Goal: Information Seeking & Learning: Check status

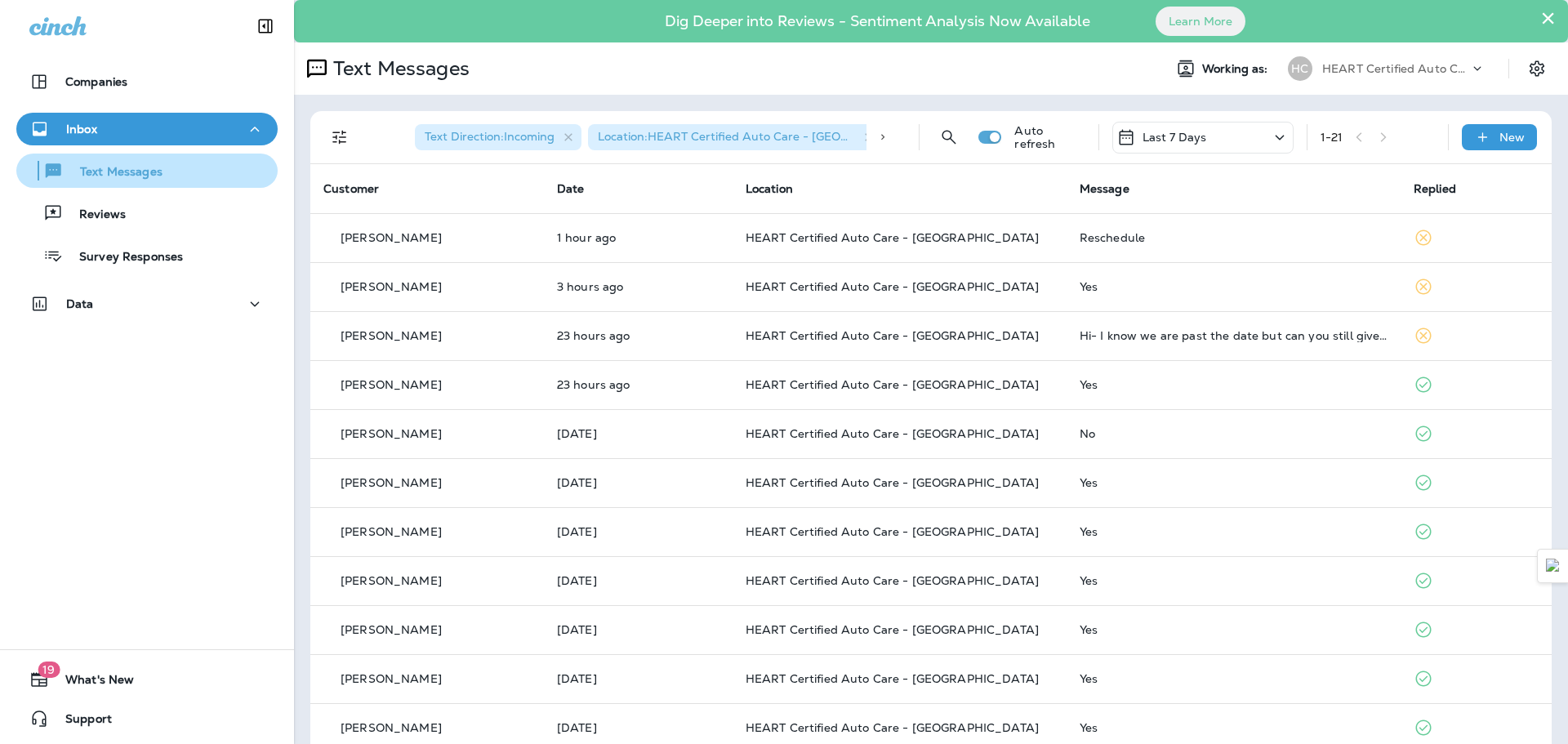
click at [128, 186] on button "Text Messages" at bounding box center [147, 171] width 262 height 34
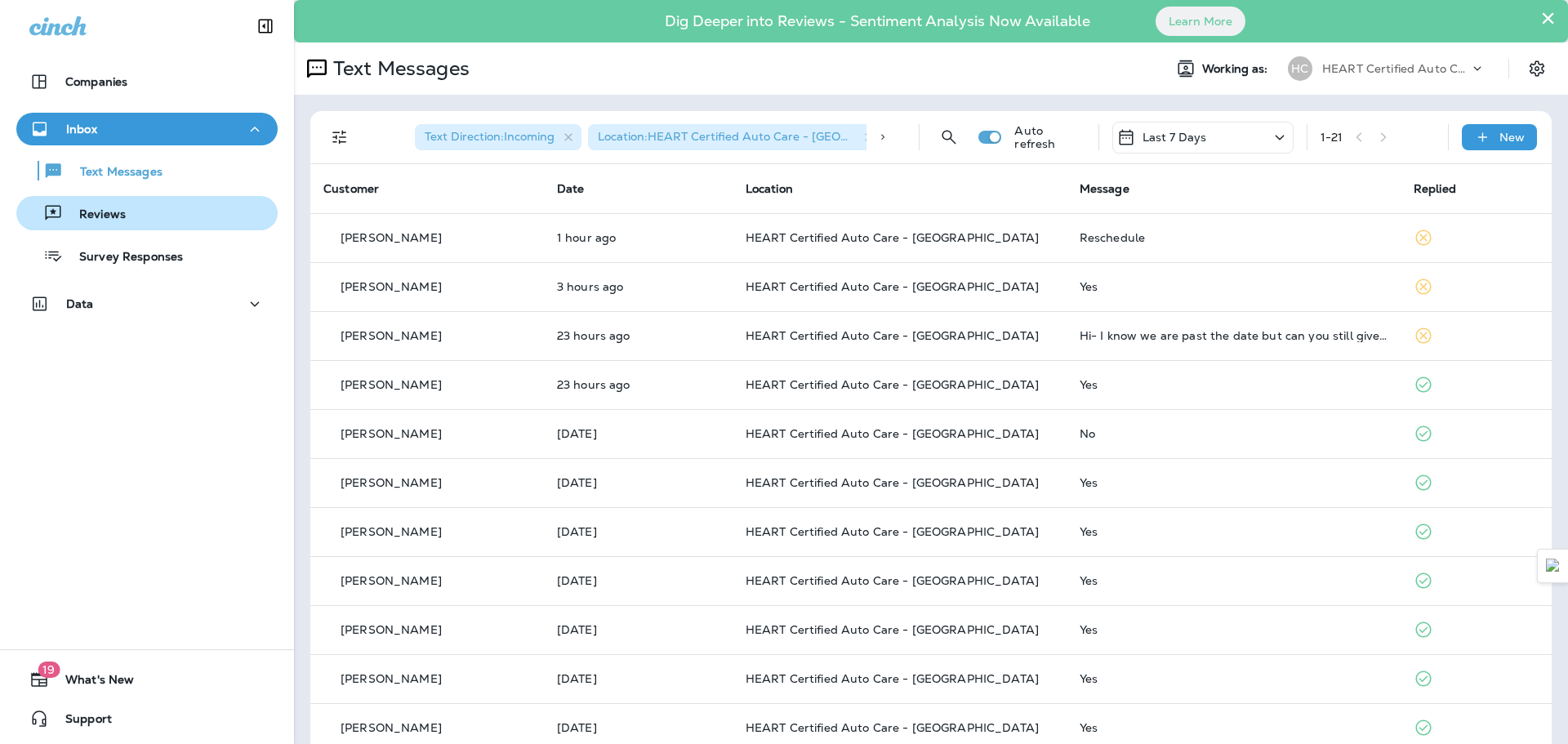
click at [123, 214] on p "Reviews" at bounding box center [94, 215] width 63 height 16
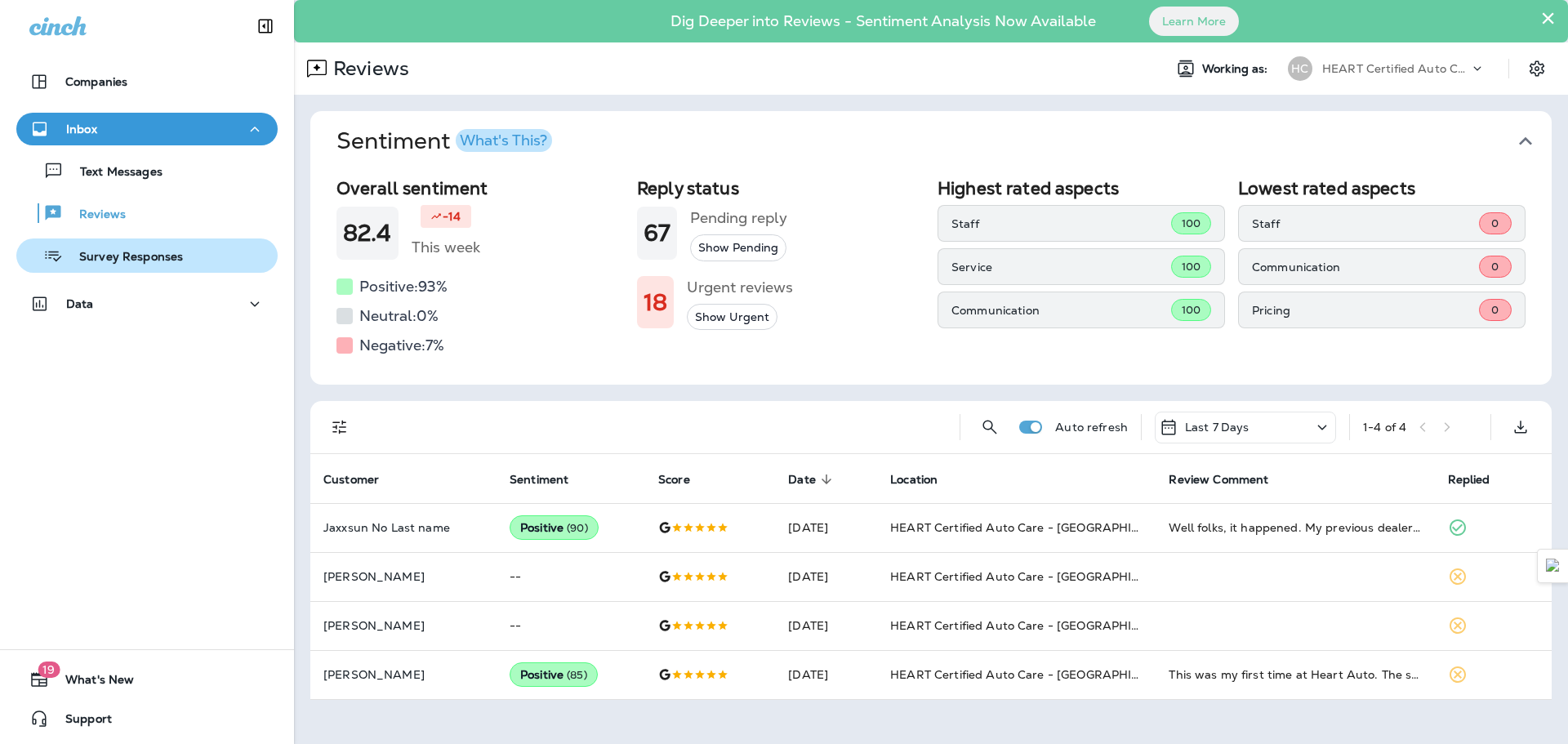
click at [141, 244] on div "Survey Responses" at bounding box center [103, 256] width 160 height 25
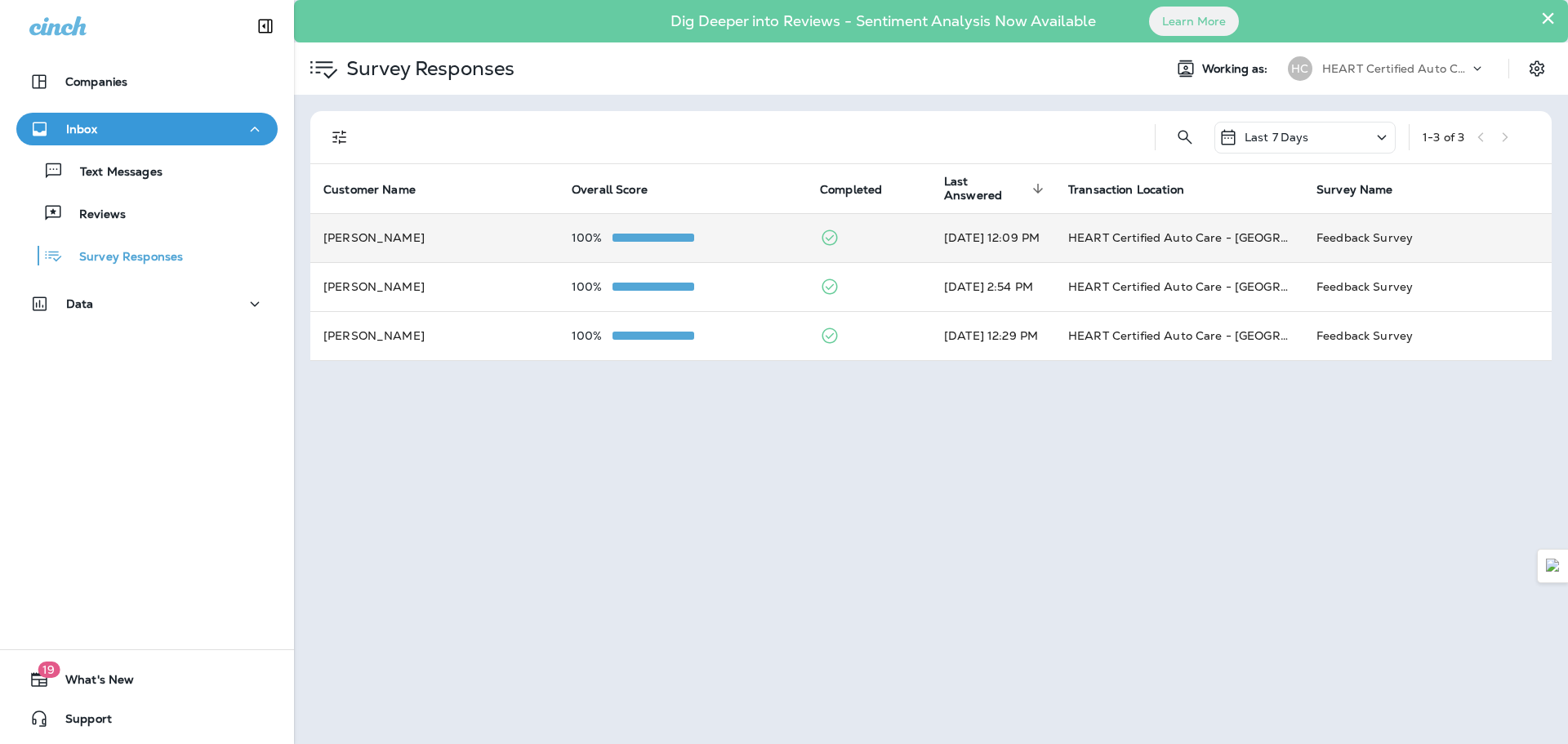
click at [394, 236] on td "[PERSON_NAME]" at bounding box center [435, 238] width 249 height 49
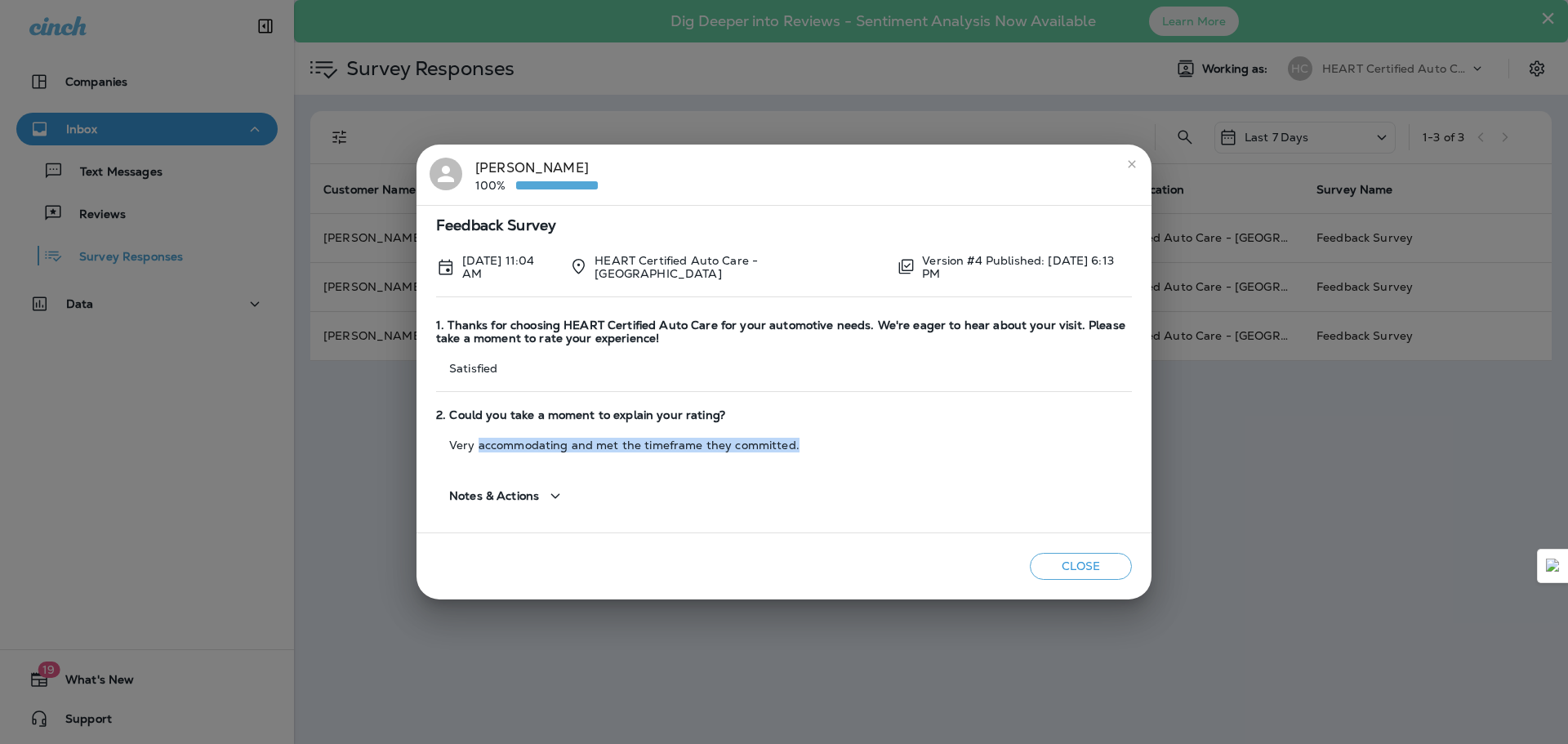
drag, startPoint x: 476, startPoint y: 437, endPoint x: 814, endPoint y: 463, distance: 339.0
click at [814, 463] on div "Feedback Survey [DATE] 11:04 AM HEART Certified Auto Care - [GEOGRAPHIC_DATA] V…" at bounding box center [783, 370] width 735 height 329
click at [814, 463] on div "Notes & Actions" at bounding box center [783, 489] width 696 height 60
drag, startPoint x: 795, startPoint y: 441, endPoint x: 546, endPoint y: 435, distance: 249.1
click at [546, 438] on p "Very accommodating and met the timeframe they committed." at bounding box center [783, 445] width 696 height 13
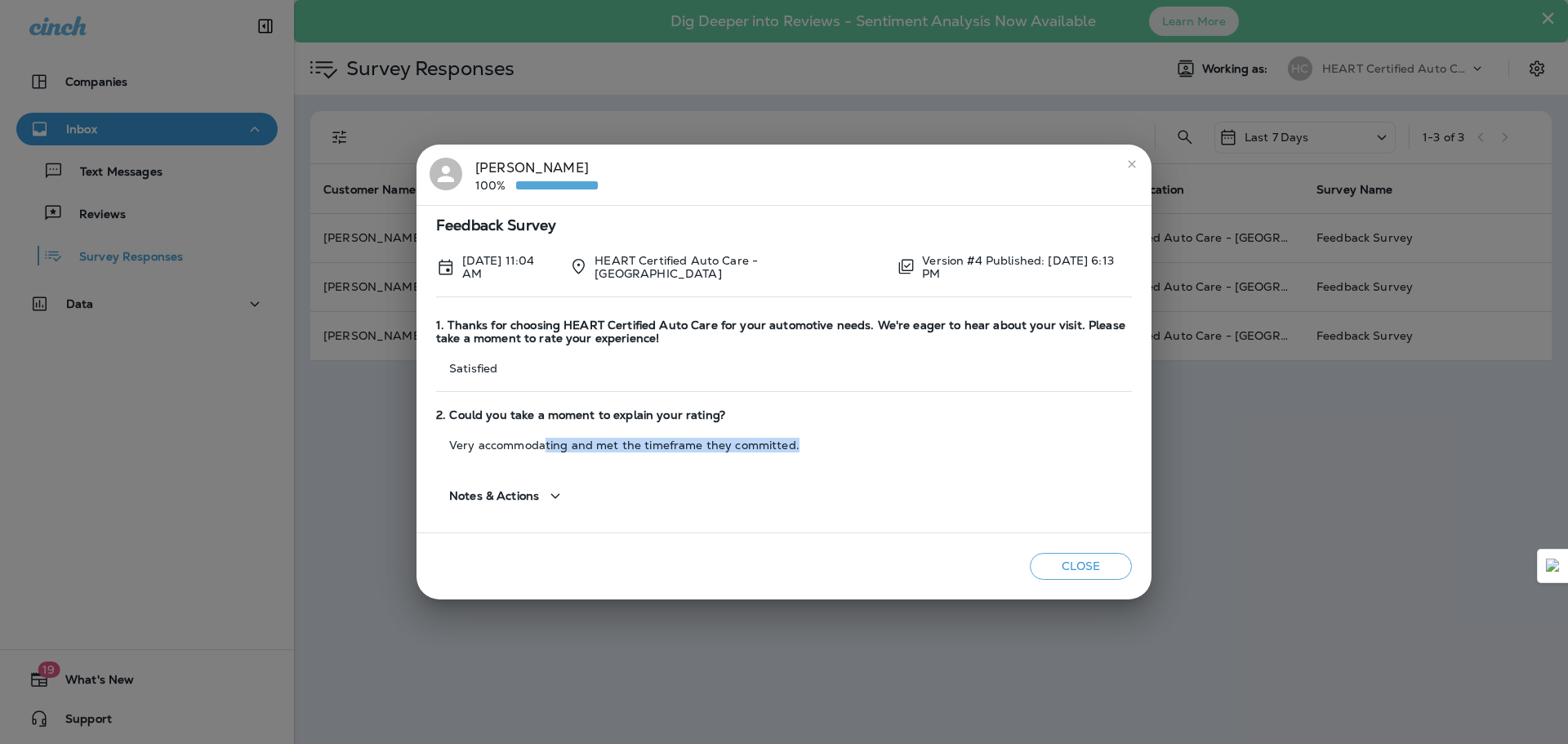
click at [545, 438] on p "Very accommodating and met the timeframe they committed." at bounding box center [783, 445] width 696 height 13
click at [1128, 165] on icon "close" at bounding box center [1131, 164] width 13 height 13
